Goal: Task Accomplishment & Management: Use online tool/utility

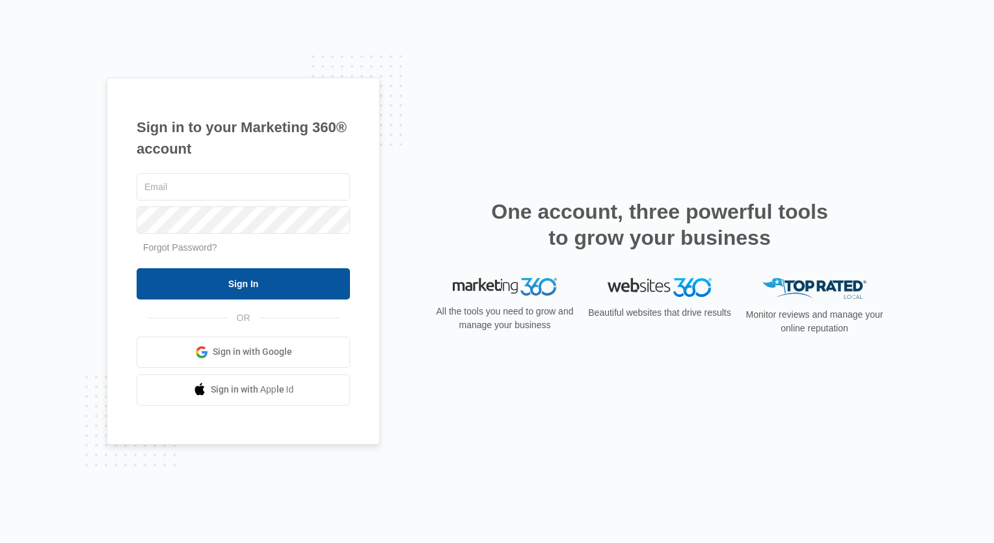
type input "[EMAIL_ADDRESS][DOMAIN_NAME]"
click at [203, 288] on input "Sign In" at bounding box center [243, 283] width 213 height 31
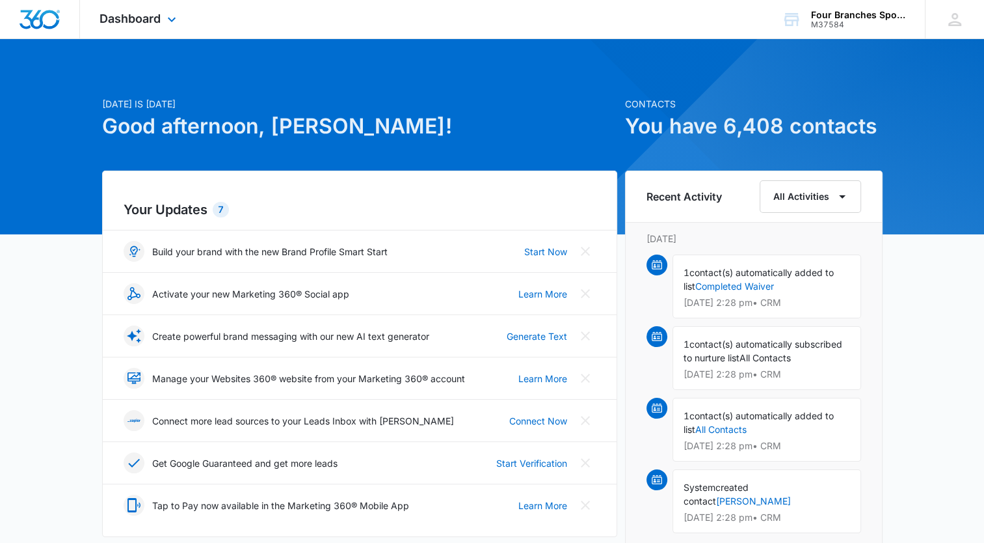
click at [146, 6] on div "Dashboard Apps Reputation Websites Forms CRM Email Social Payments Content Ads …" at bounding box center [139, 19] width 119 height 38
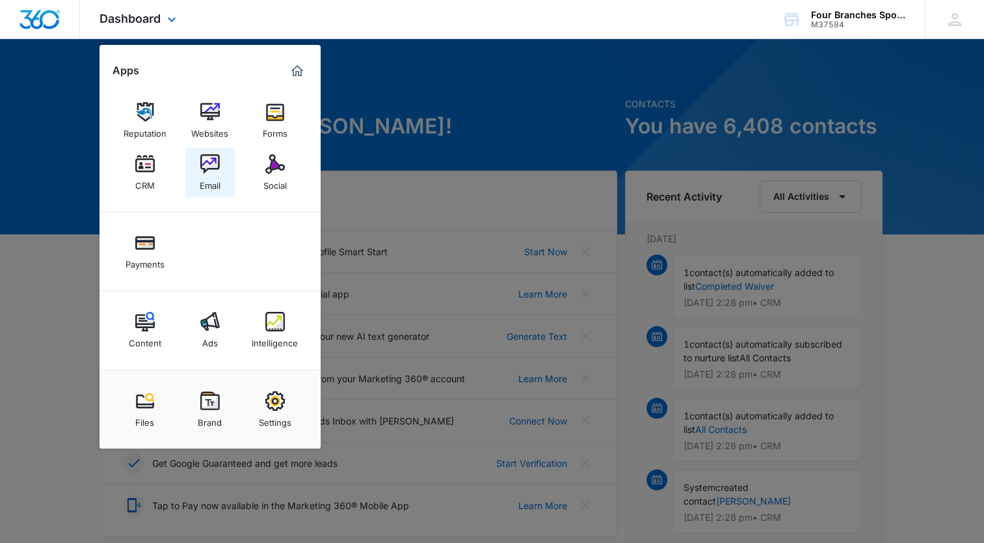
click at [218, 167] on img at bounding box center [210, 164] width 20 height 20
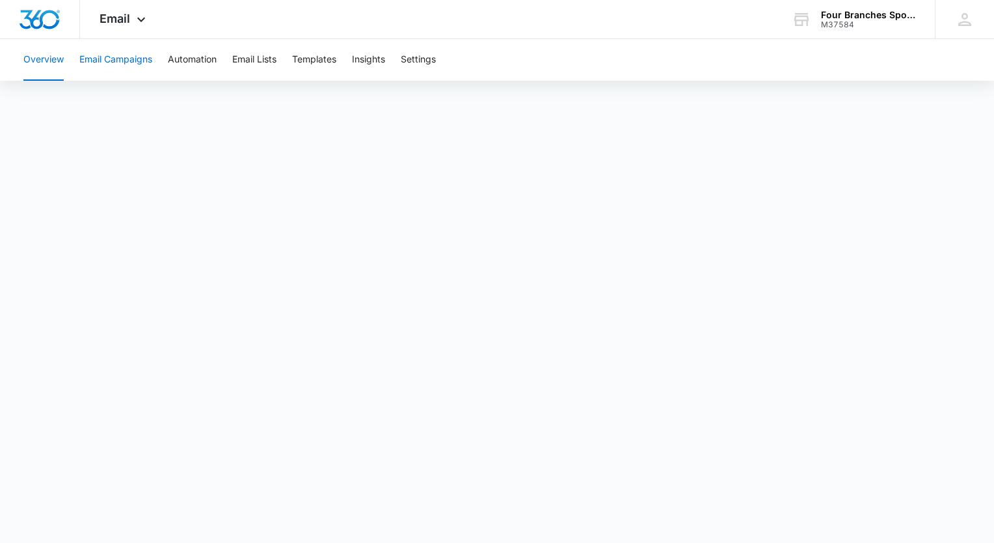
click at [130, 61] on button "Email Campaigns" at bounding box center [115, 60] width 73 height 42
click at [100, 22] on span "Email" at bounding box center [115, 19] width 31 height 14
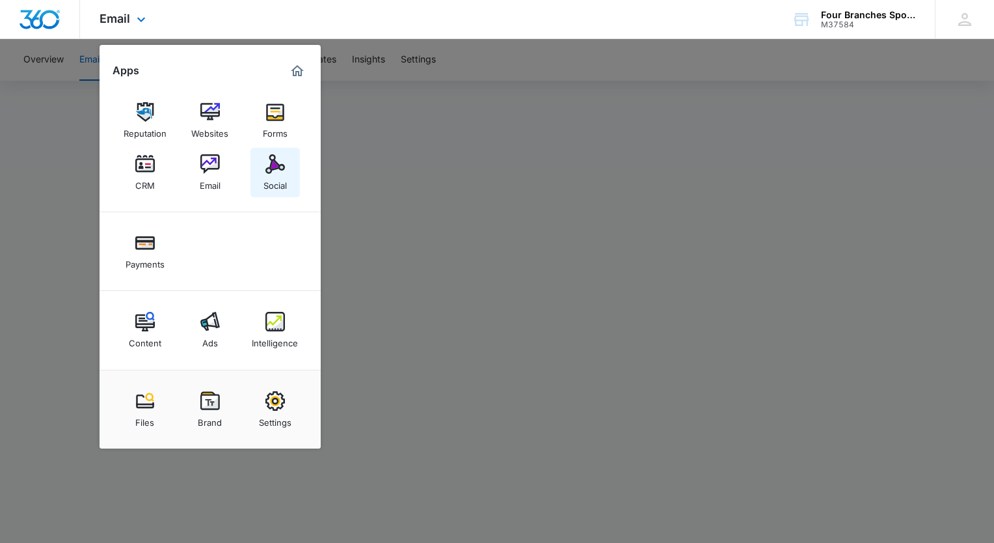
click at [272, 172] on img at bounding box center [275, 164] width 20 height 20
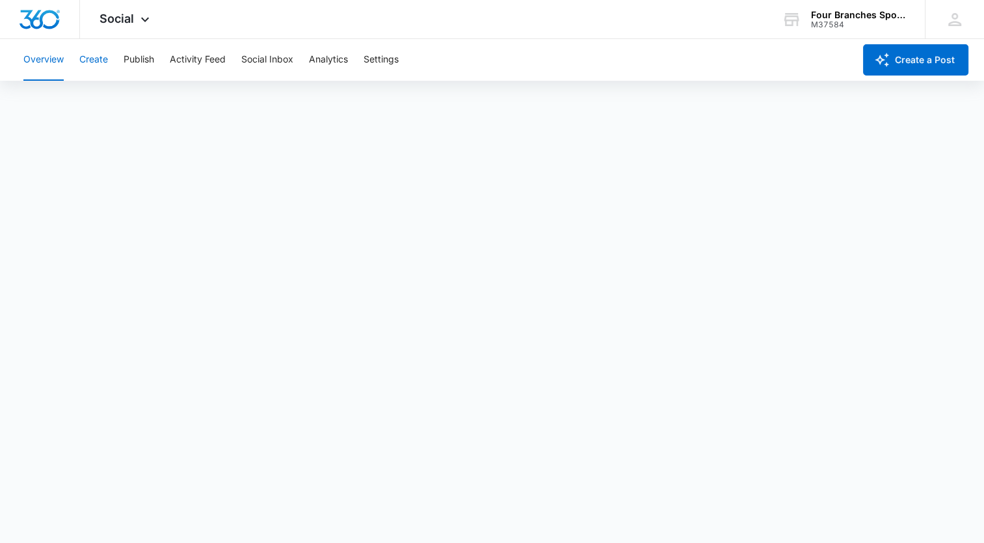
click at [105, 56] on button "Create" at bounding box center [93, 60] width 29 height 42
